Goal: Task Accomplishment & Management: Complete application form

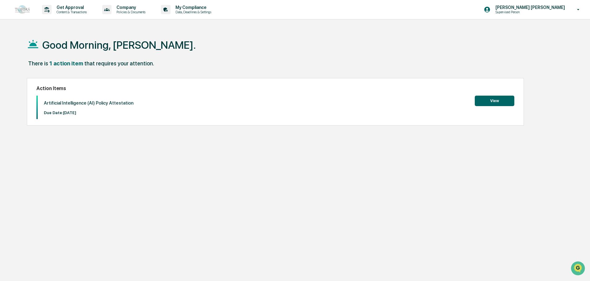
click at [492, 105] on button "View" at bounding box center [495, 101] width 40 height 11
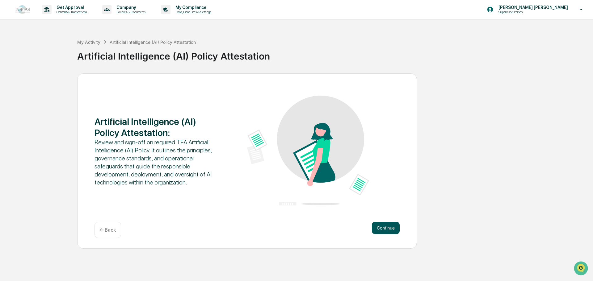
click at [382, 227] on button "Continue" at bounding box center [386, 228] width 28 height 12
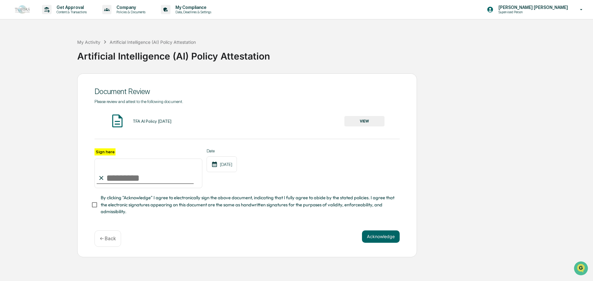
click at [123, 181] on input "Sign here" at bounding box center [149, 174] width 108 height 30
type input "**********"
click at [90, 207] on div "**********" at bounding box center [247, 166] width 340 height 184
click at [367, 243] on button "Acknowledge" at bounding box center [381, 237] width 38 height 12
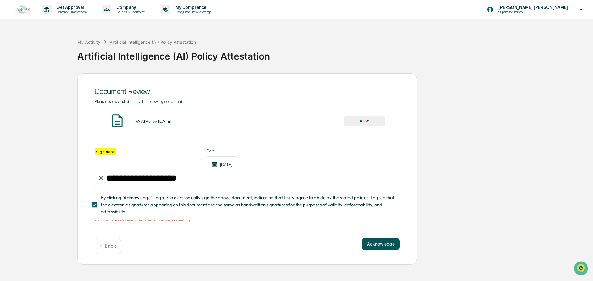
click at [380, 247] on button "Acknowledge" at bounding box center [381, 244] width 38 height 12
click at [167, 123] on div "TFA AI Policy October 2025" at bounding box center [152, 121] width 39 height 5
click at [368, 123] on button "VIEW" at bounding box center [365, 121] width 40 height 11
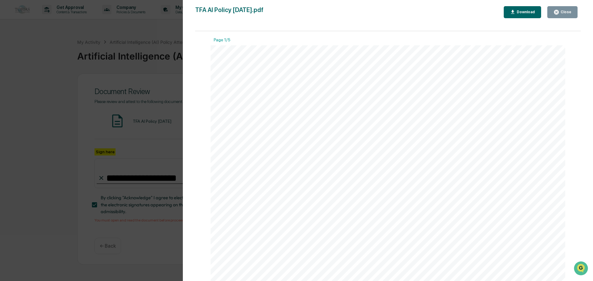
click at [563, 16] on button "Close" at bounding box center [563, 12] width 30 height 12
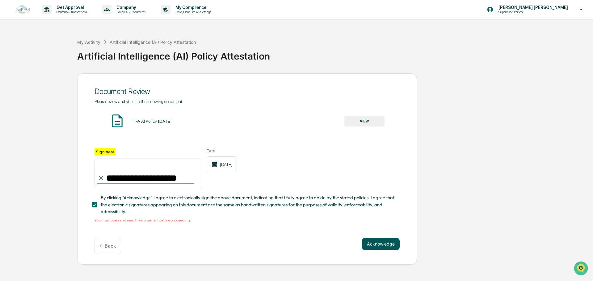
click at [390, 244] on button "Acknowledge" at bounding box center [381, 244] width 38 height 12
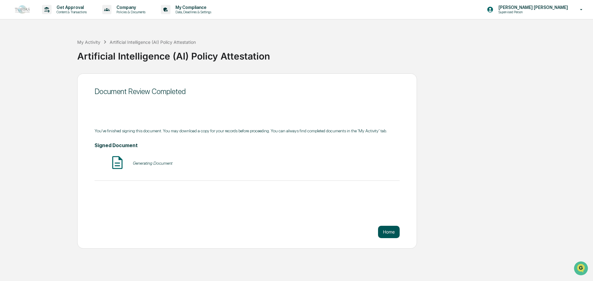
click at [384, 229] on button "Home" at bounding box center [389, 232] width 22 height 12
